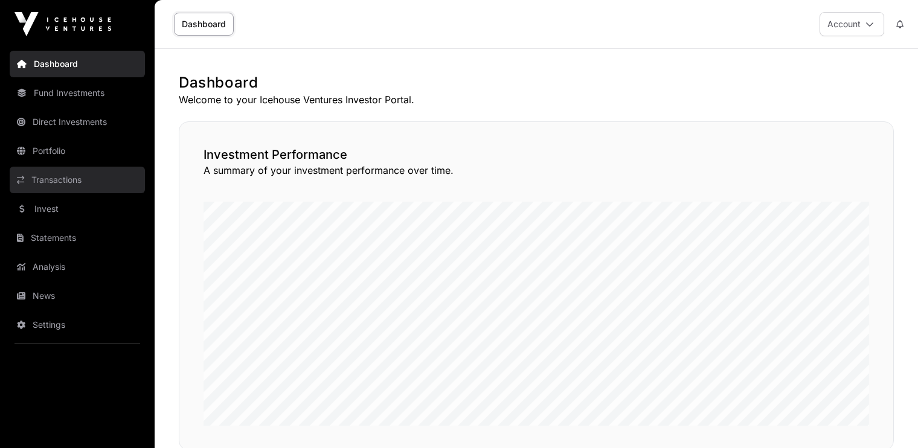
click at [71, 179] on link "Transactions" at bounding box center [77, 180] width 135 height 27
click at [56, 185] on link "Transactions" at bounding box center [77, 180] width 135 height 27
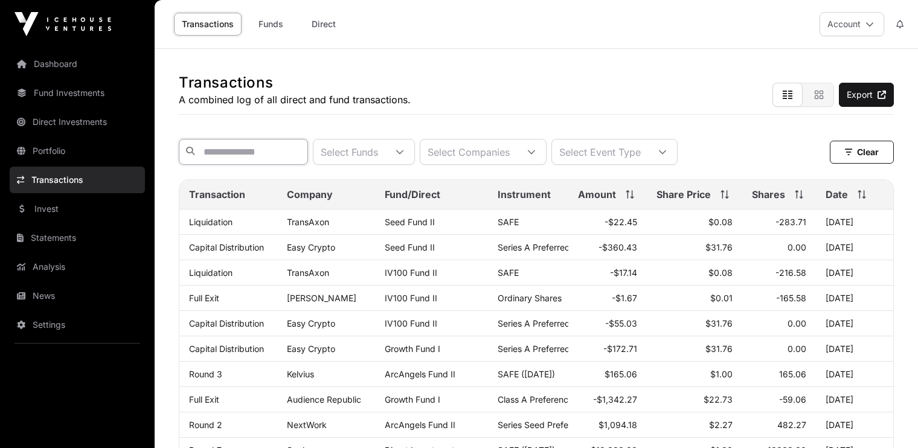
click at [221, 158] on input "text" at bounding box center [243, 152] width 129 height 26
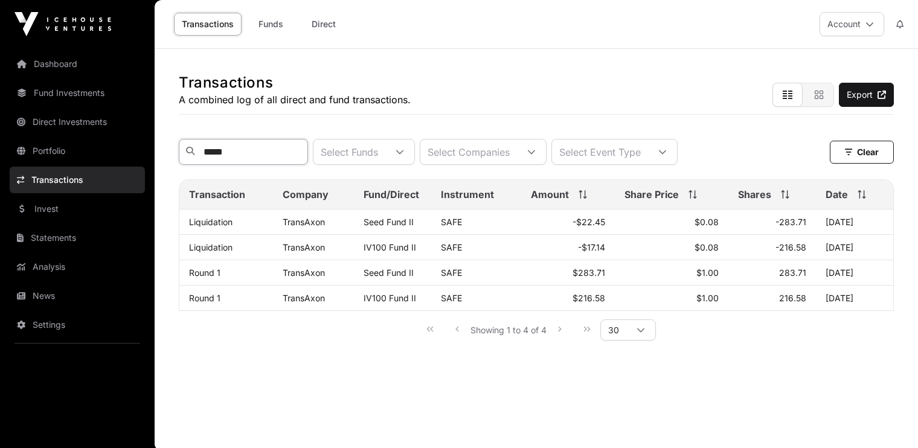
click at [248, 155] on input "*****" at bounding box center [243, 152] width 129 height 26
type input "*"
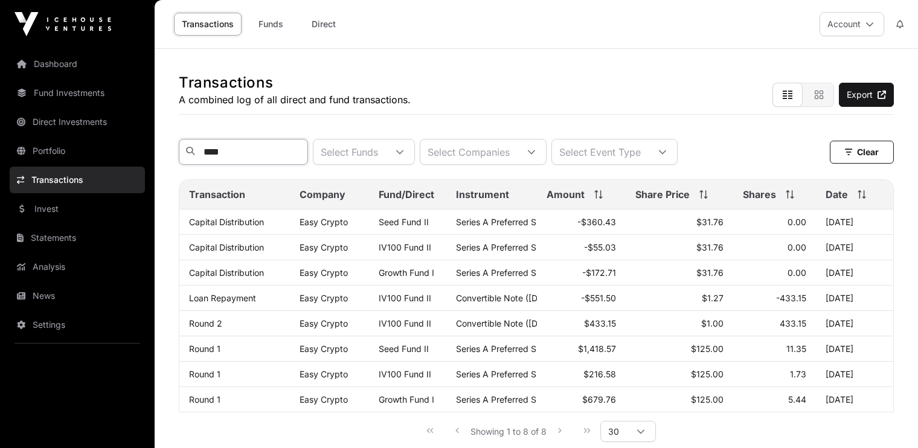
click at [265, 157] on input "****" at bounding box center [243, 152] width 129 height 26
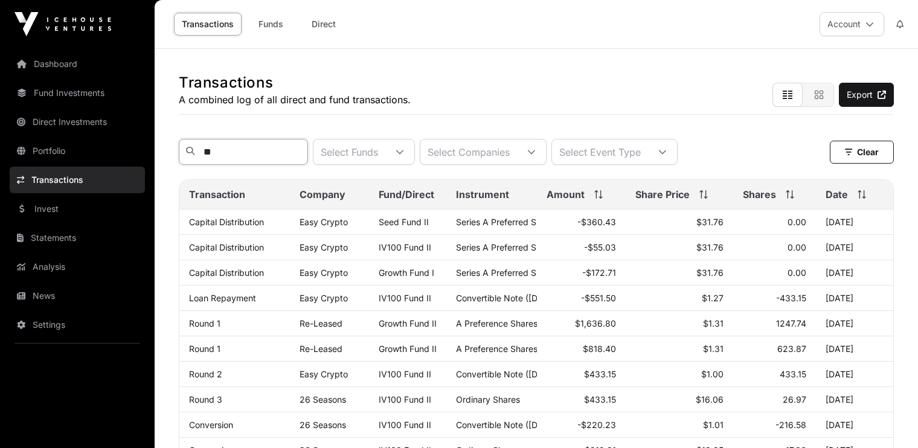
type input "*"
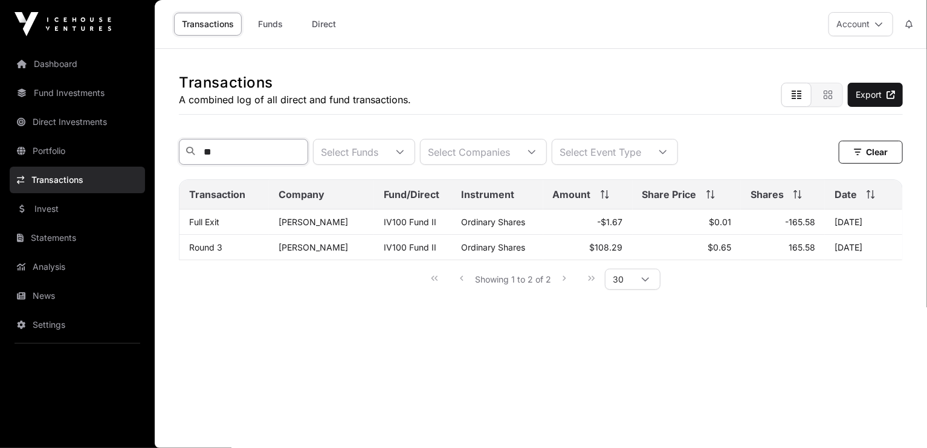
type input "*"
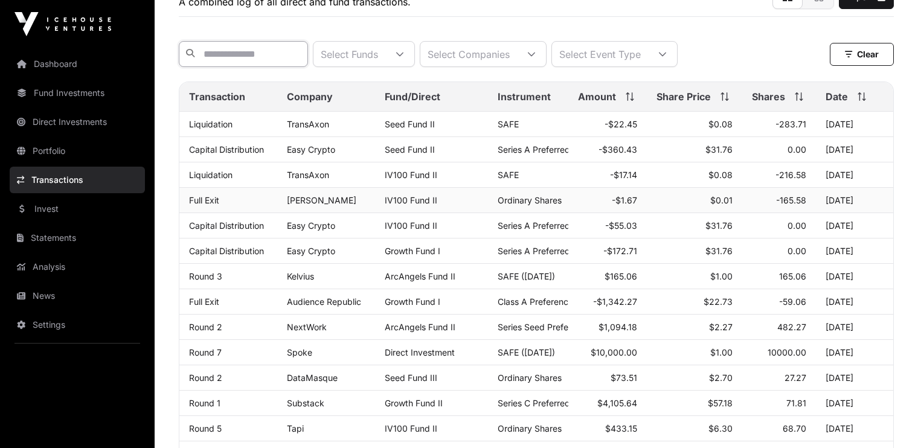
scroll to position [97, 0]
click at [321, 207] on link "Rebecca Page" at bounding box center [321, 201] width 69 height 10
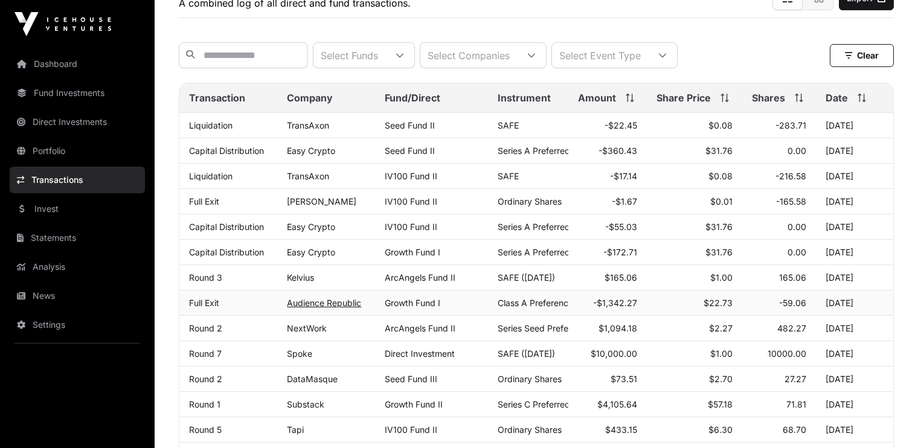
click at [316, 307] on link "Audience Republic" at bounding box center [324, 303] width 74 height 10
click at [227, 61] on input "text" at bounding box center [243, 55] width 129 height 26
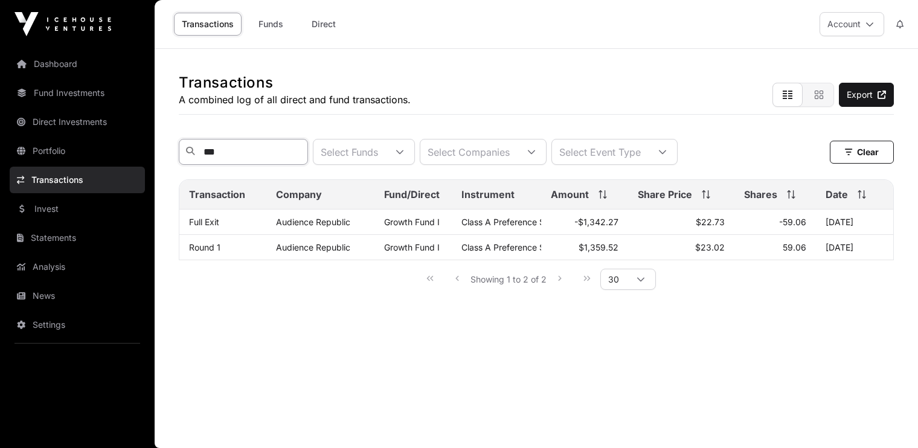
scroll to position [0, 0]
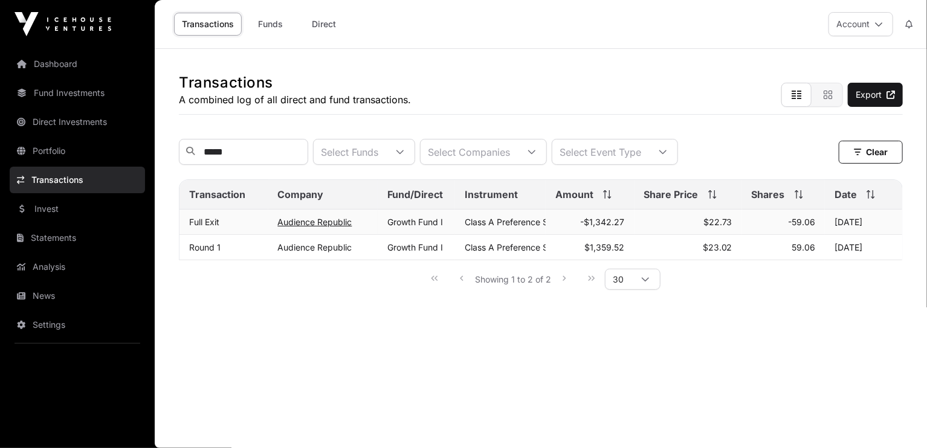
click at [294, 227] on link "Audience Republic" at bounding box center [315, 222] width 74 height 10
click at [254, 153] on input "*****" at bounding box center [243, 152] width 129 height 26
type input "*"
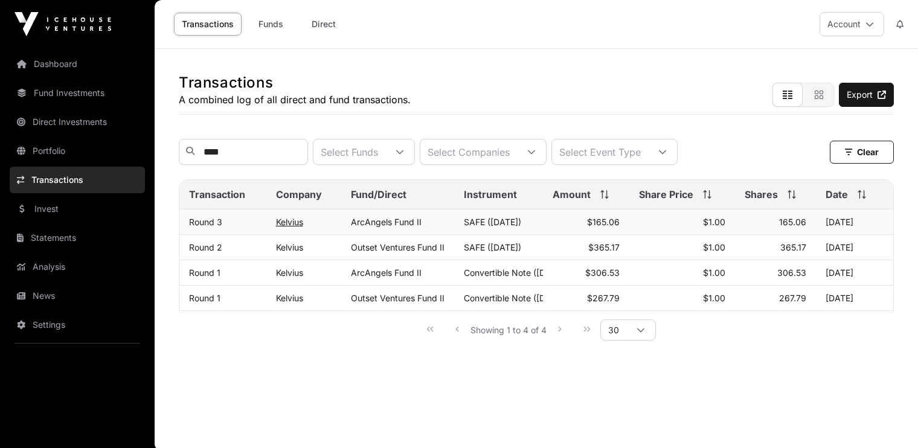
click at [284, 227] on link "Kelvius" at bounding box center [289, 222] width 27 height 10
click at [297, 152] on input "****" at bounding box center [243, 152] width 129 height 26
type input "*"
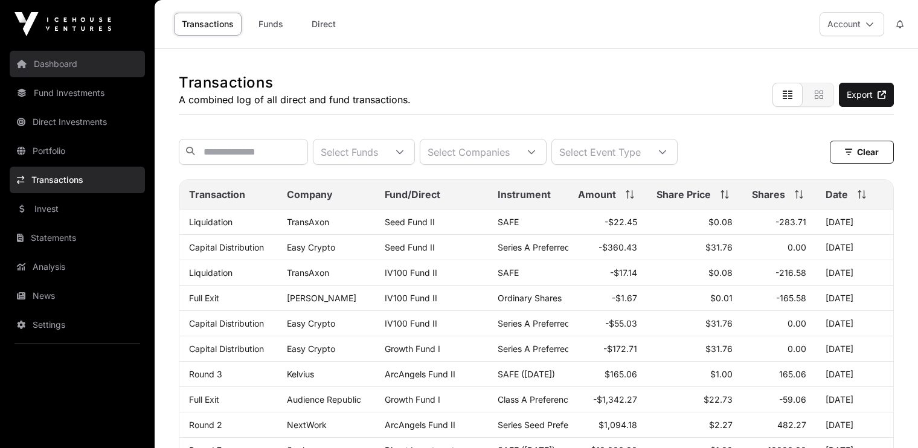
click at [55, 65] on link "Dashboard" at bounding box center [77, 64] width 135 height 27
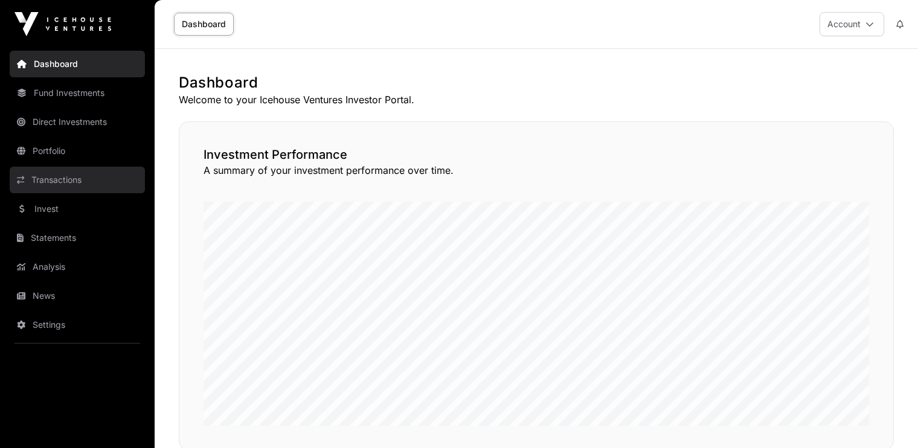
click at [68, 181] on link "Transactions" at bounding box center [77, 180] width 135 height 27
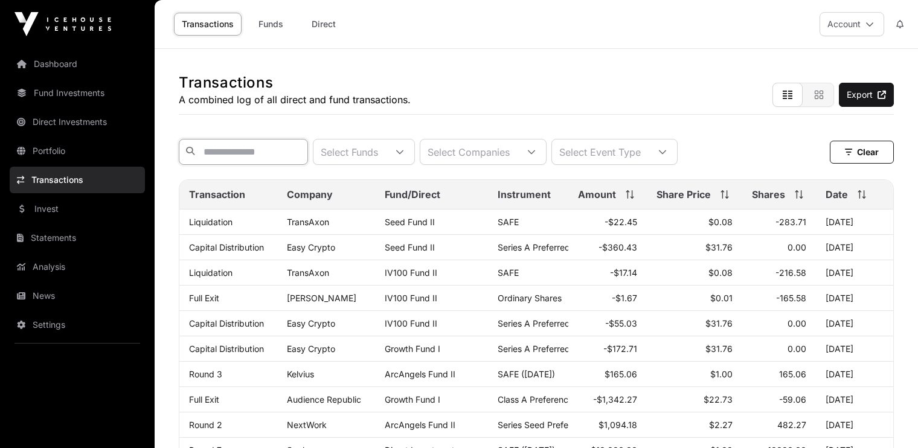
click at [242, 149] on input "text" at bounding box center [243, 152] width 129 height 26
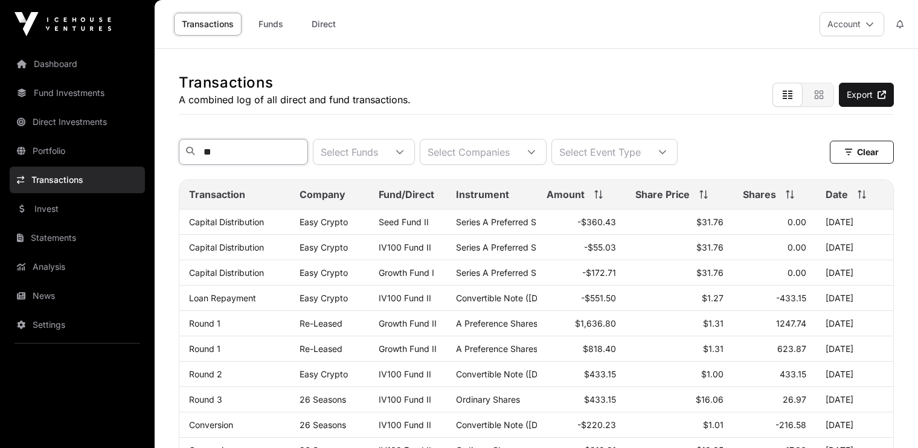
type input "*"
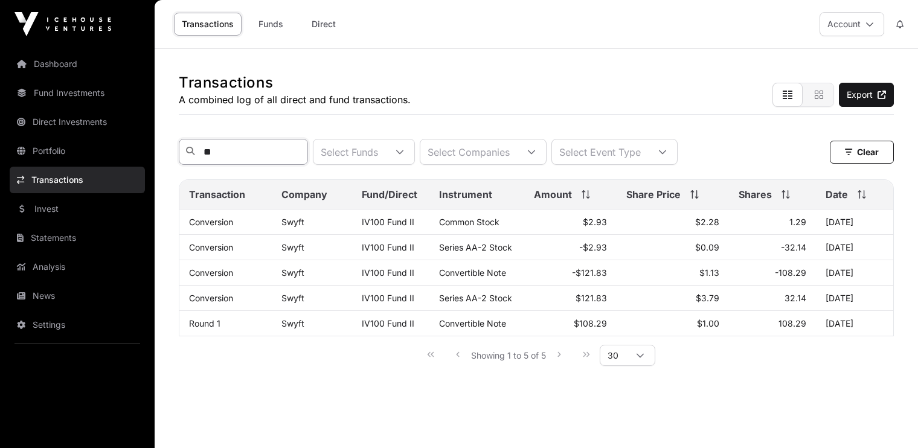
type input "*"
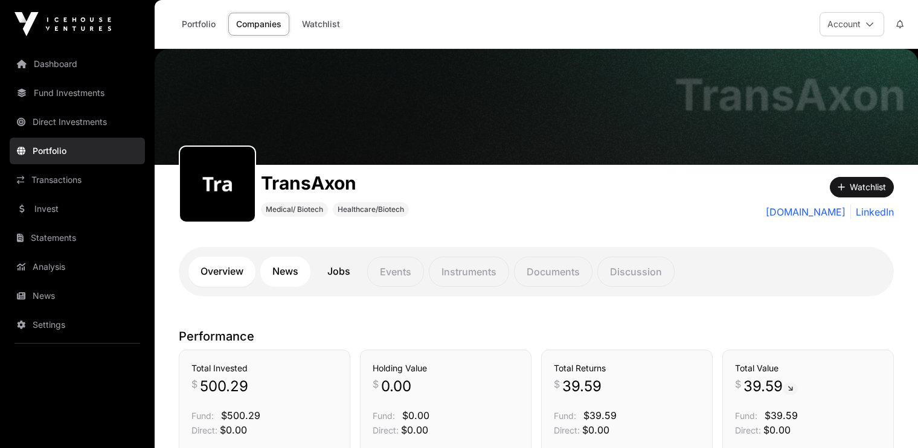
click at [289, 271] on link "News" at bounding box center [285, 272] width 50 height 30
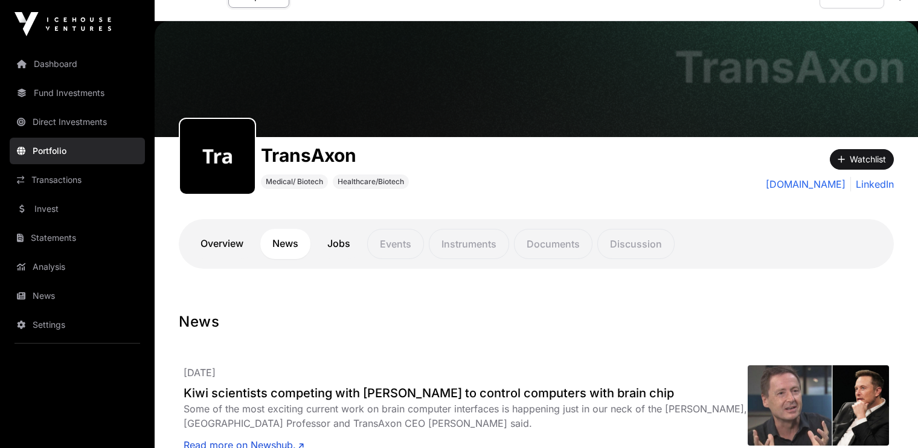
scroll to position [12, 0]
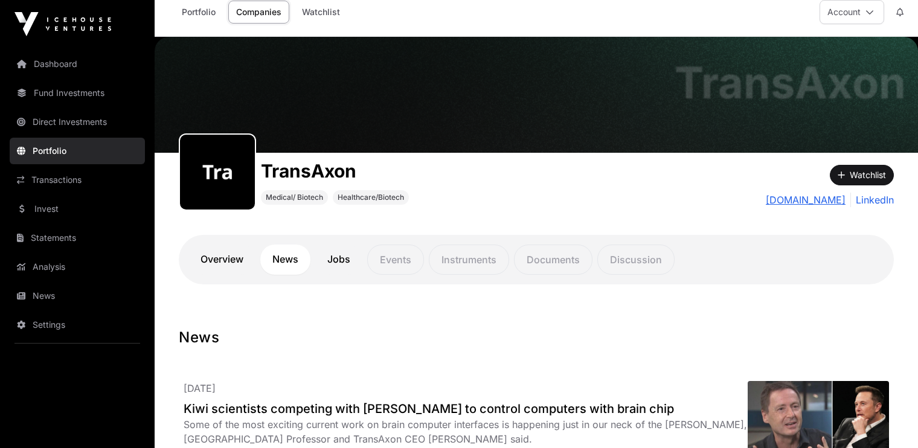
click at [815, 201] on link "transaxon.bio" at bounding box center [806, 200] width 80 height 14
click at [869, 196] on link "LinkedIn" at bounding box center [872, 200] width 43 height 14
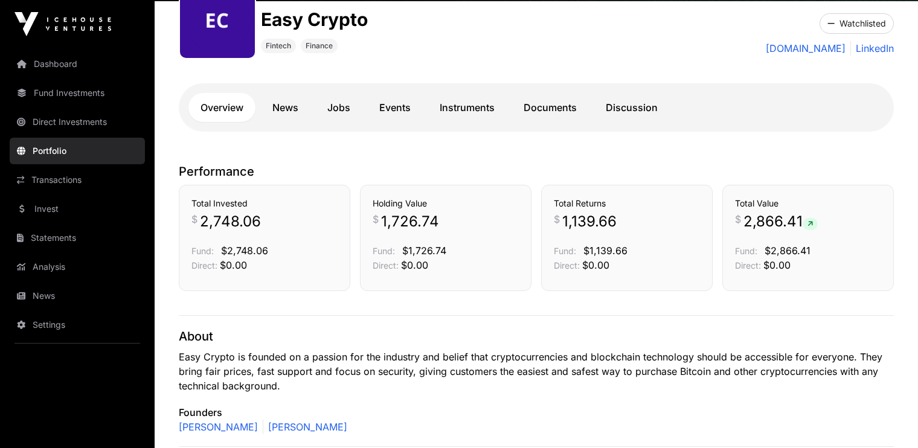
scroll to position [163, 0]
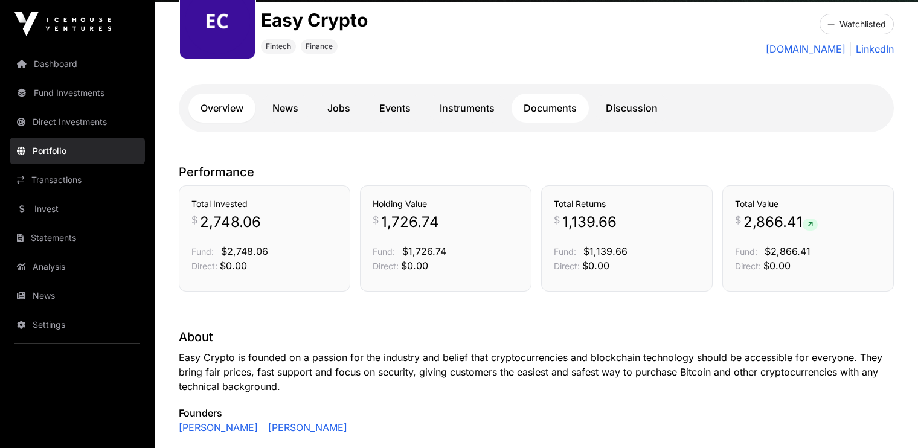
click at [543, 111] on link "Documents" at bounding box center [550, 108] width 77 height 29
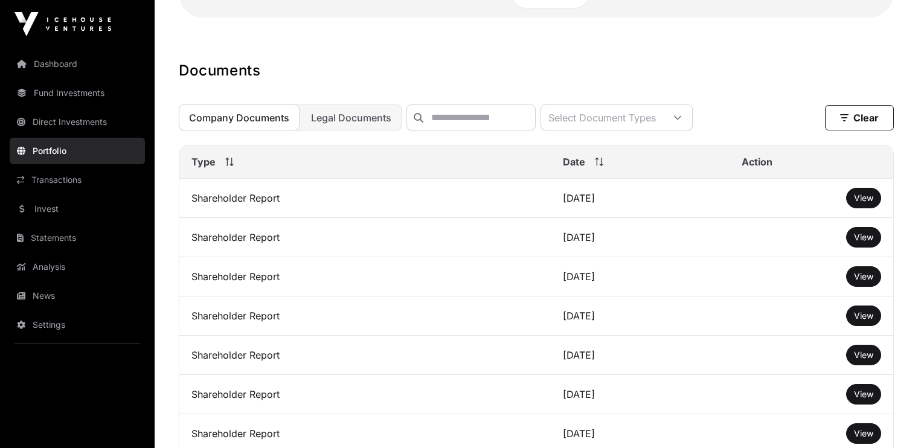
scroll to position [355, 0]
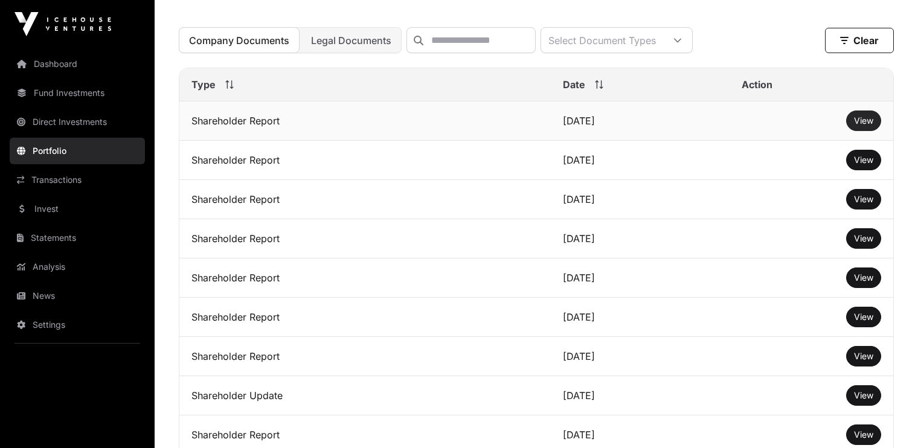
click at [862, 123] on span "View" at bounding box center [863, 120] width 19 height 10
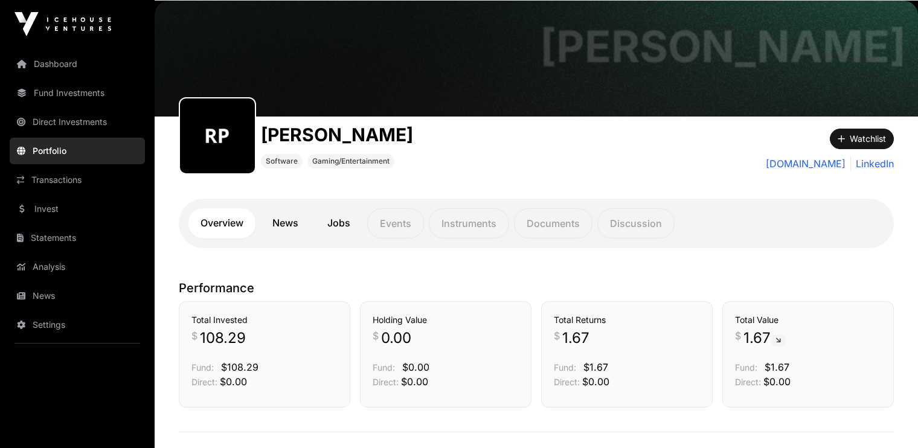
scroll to position [47, 0]
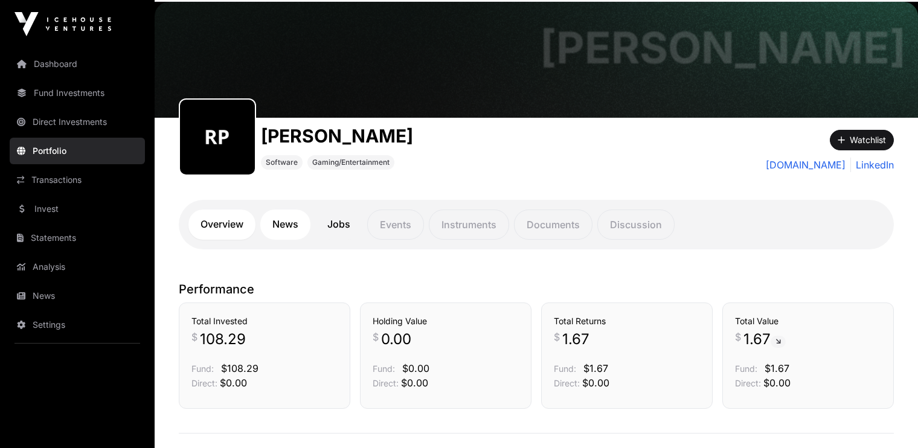
click at [283, 224] on link "News" at bounding box center [285, 225] width 50 height 30
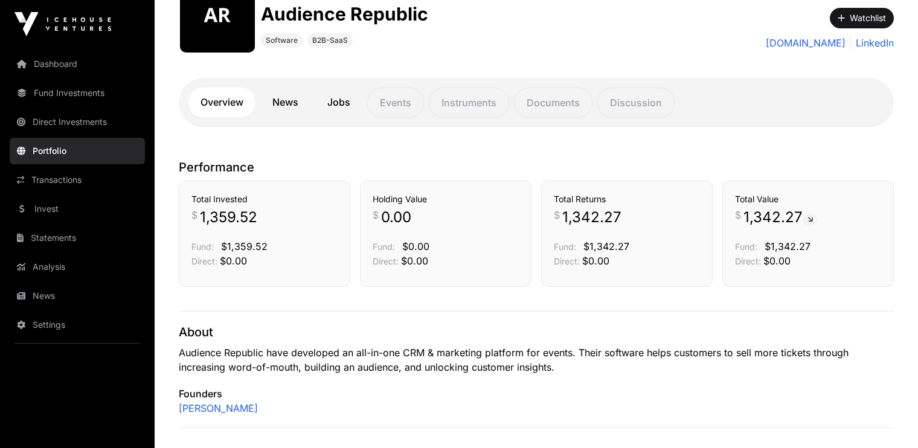
scroll to position [169, 0]
click at [280, 103] on link "News" at bounding box center [285, 103] width 50 height 30
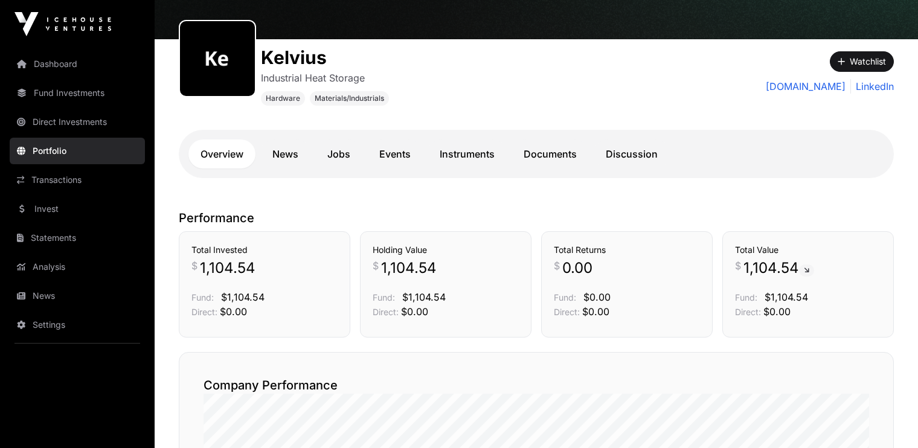
scroll to position [124, 0]
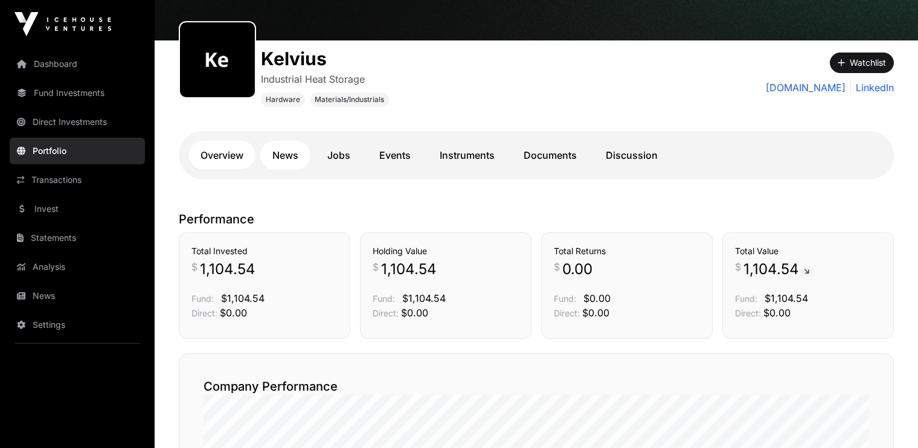
click at [285, 150] on link "News" at bounding box center [285, 155] width 50 height 29
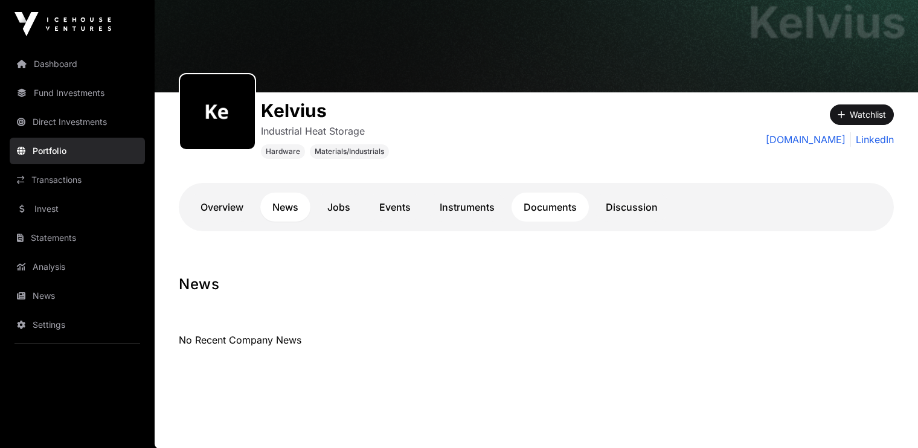
click at [545, 208] on link "Documents" at bounding box center [550, 207] width 77 height 29
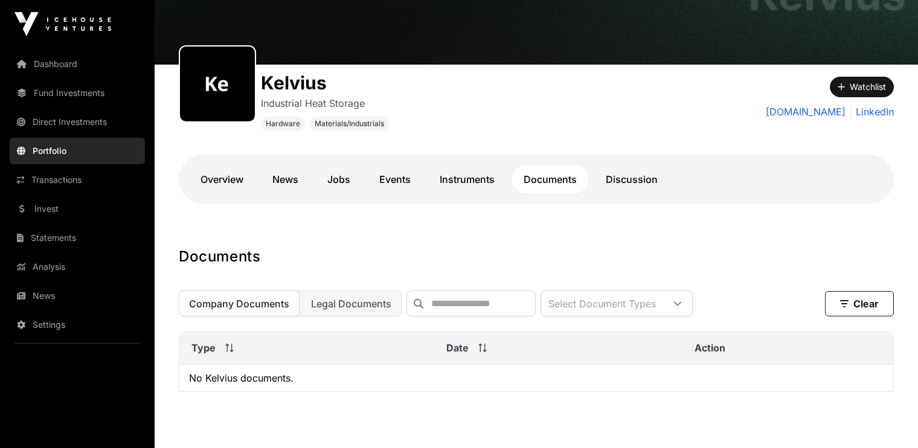
scroll to position [97, 0]
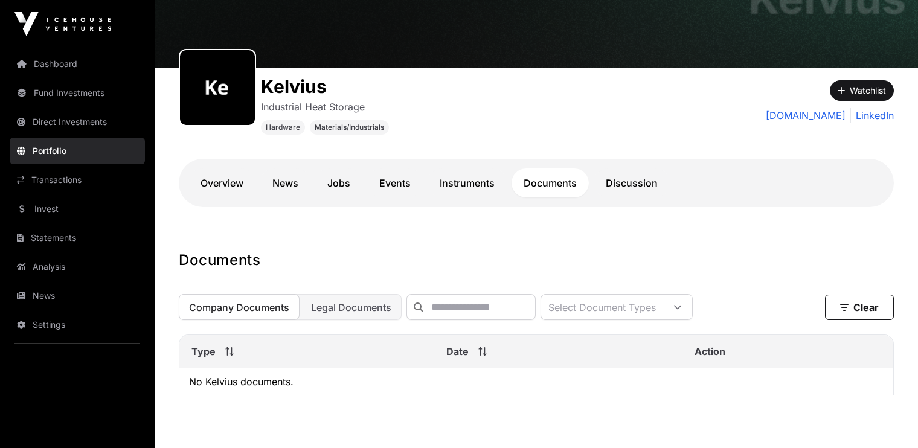
click at [814, 115] on link "kelvius.co.nz" at bounding box center [806, 115] width 80 height 14
